Goal: Complete application form

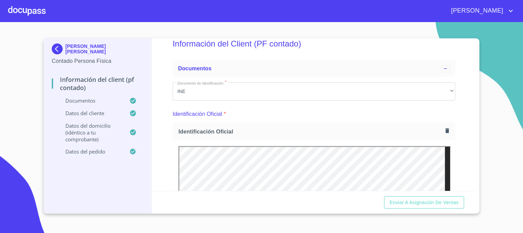
scroll to position [59, 0]
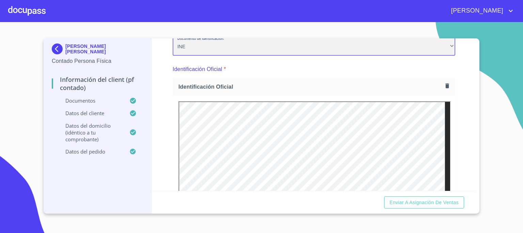
click at [446, 50] on div "INE" at bounding box center [314, 46] width 282 height 18
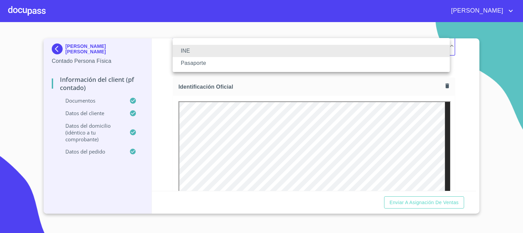
click at [474, 42] on div at bounding box center [261, 116] width 523 height 233
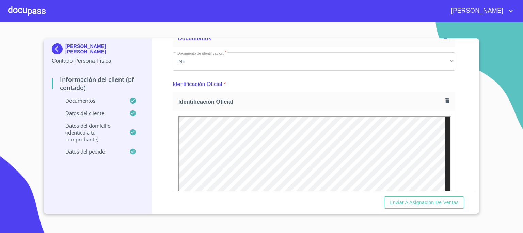
scroll to position [0, 0]
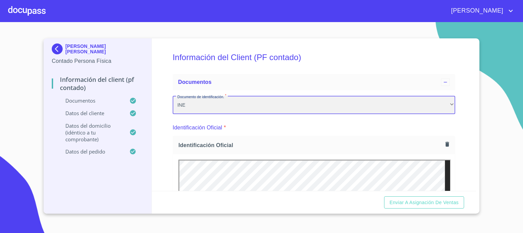
click at [446, 107] on div "INE" at bounding box center [314, 105] width 282 height 18
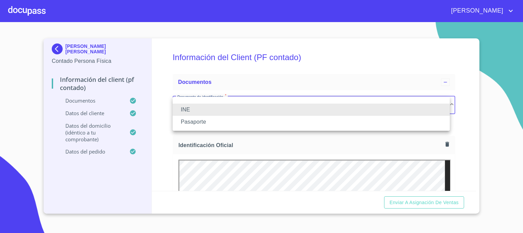
click at [457, 107] on div at bounding box center [261, 116] width 523 height 233
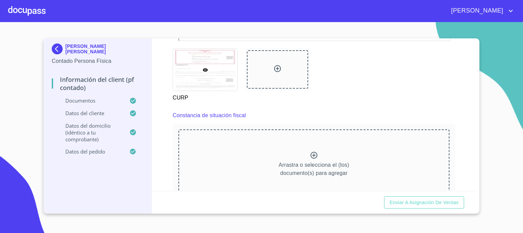
scroll to position [902, 0]
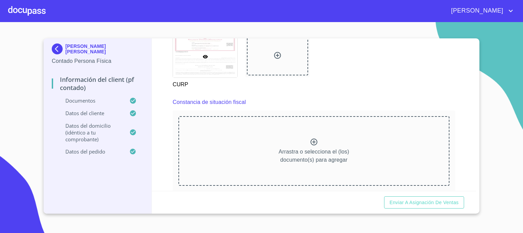
click at [310, 138] on icon at bounding box center [314, 142] width 8 height 8
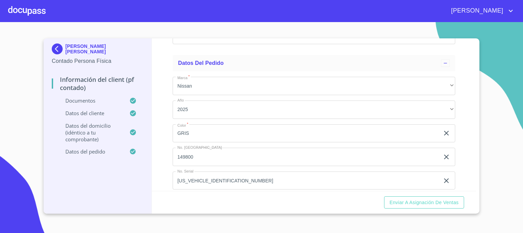
scroll to position [1849, 0]
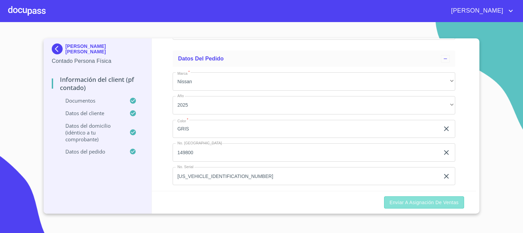
click at [415, 202] on span "Enviar a Asignación de Ventas" at bounding box center [423, 203] width 69 height 9
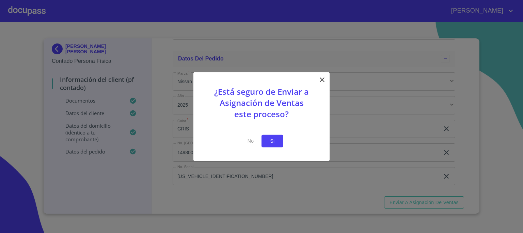
click at [273, 142] on span "Si" at bounding box center [272, 141] width 11 height 9
